Goal: Task Accomplishment & Management: Manage account settings

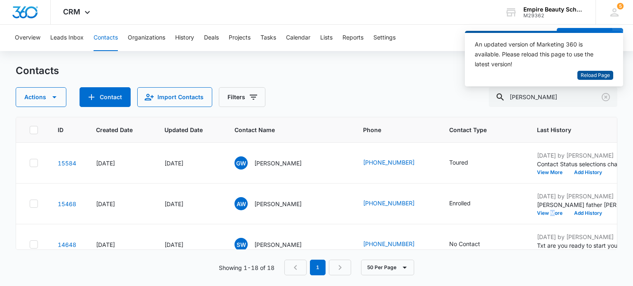
click at [598, 75] on span "Reload Page" at bounding box center [595, 76] width 29 height 8
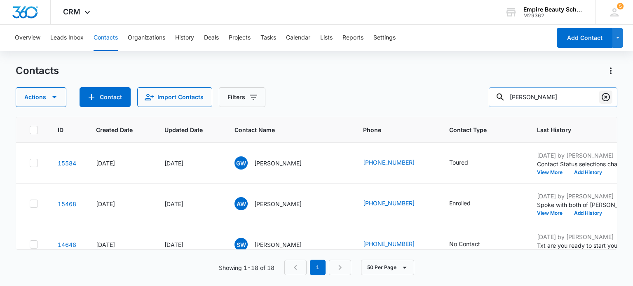
click at [608, 97] on icon "Clear" at bounding box center [606, 97] width 10 height 10
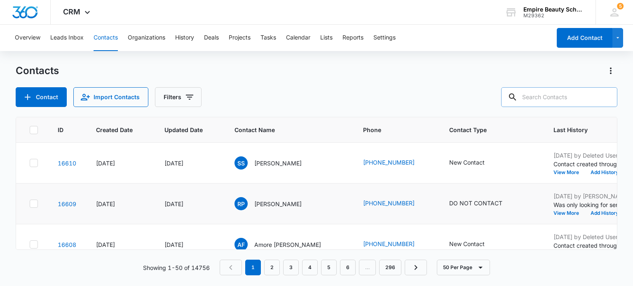
click at [32, 204] on icon at bounding box center [33, 204] width 5 height 4
click at [30, 204] on input "checkbox" at bounding box center [29, 204] width 0 height 0
checkbox input "true"
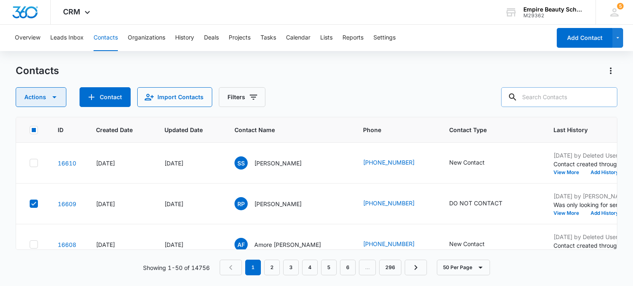
click at [55, 99] on icon "button" at bounding box center [54, 97] width 10 height 10
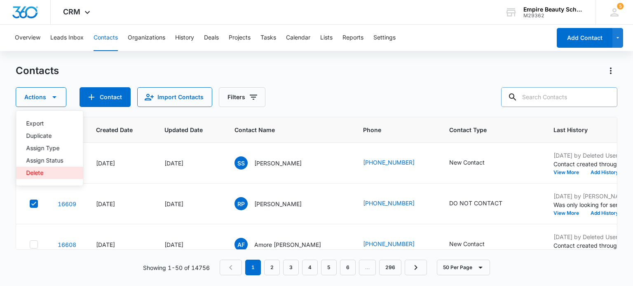
click at [37, 171] on div "Delete" at bounding box center [44, 173] width 37 height 6
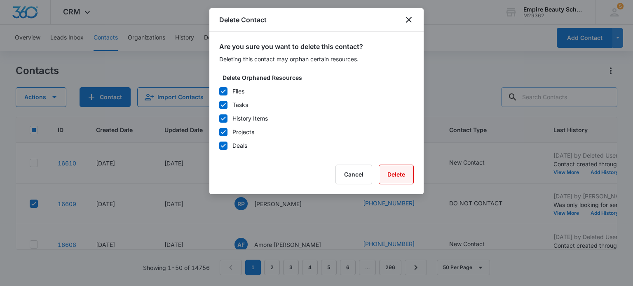
click at [391, 178] on button "Delete" at bounding box center [396, 175] width 35 height 20
